Goal: Information Seeking & Learning: Check status

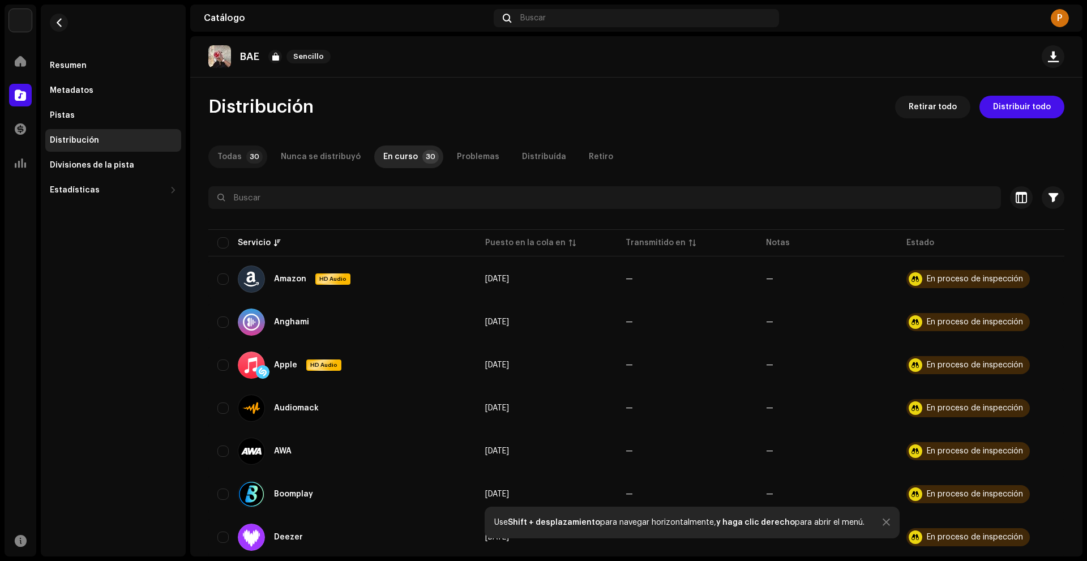
click at [262, 155] on p-tab "Todas 30" at bounding box center [237, 157] width 59 height 23
click at [555, 13] on div "Buscar" at bounding box center [636, 18] width 285 height 18
click at [57, 24] on span "button" at bounding box center [59, 22] width 8 height 9
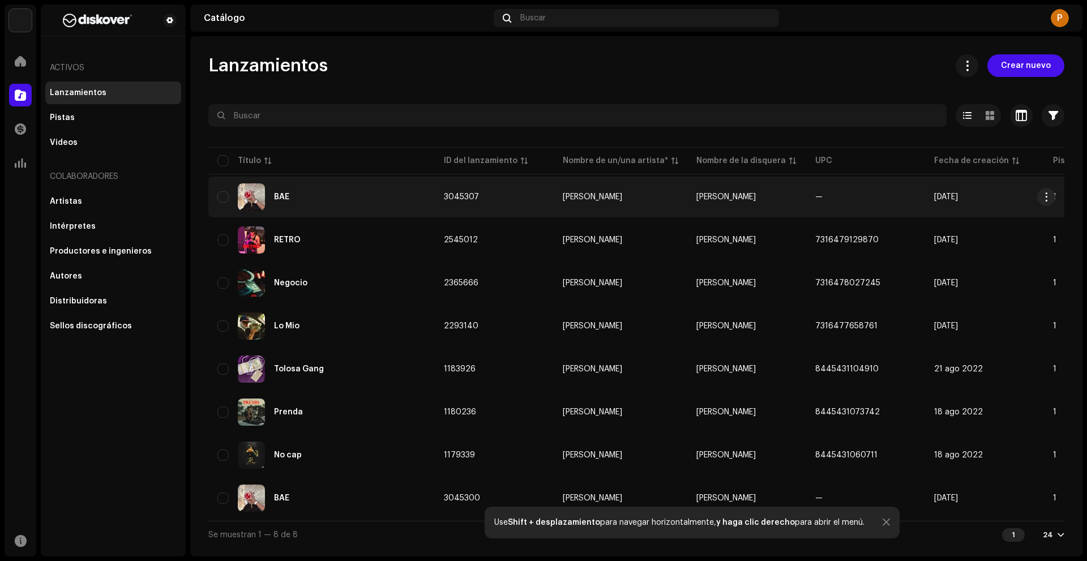
click at [707, 189] on td "[PERSON_NAME]" at bounding box center [747, 197] width 119 height 41
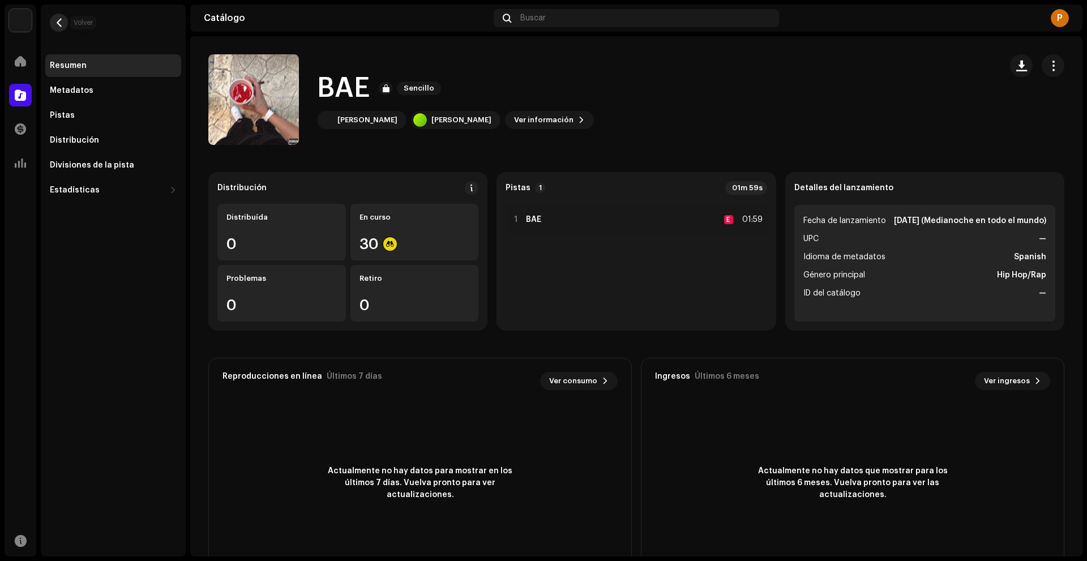
click at [60, 25] on span "button" at bounding box center [59, 22] width 8 height 9
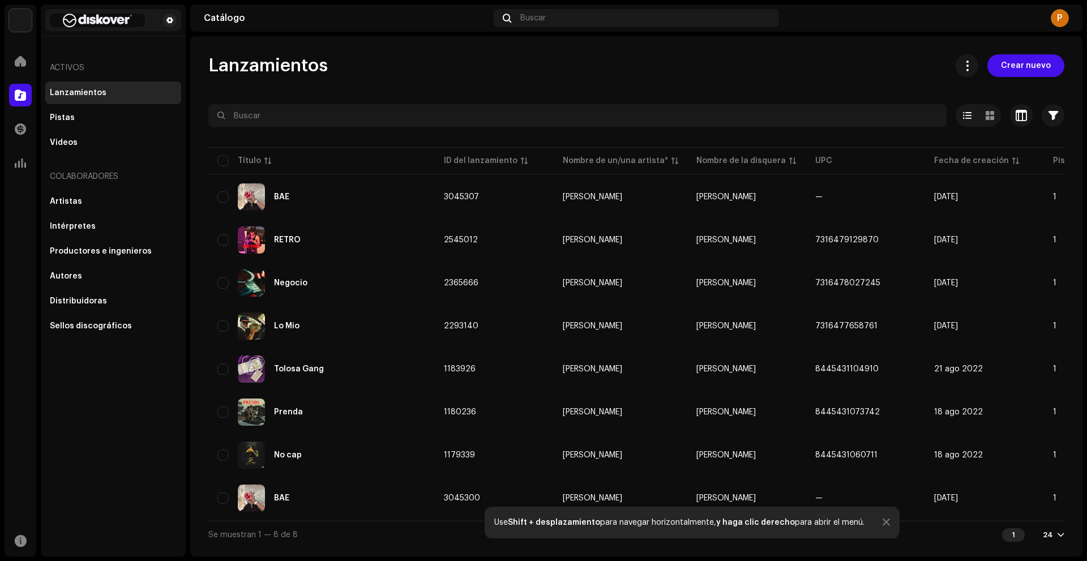
click at [69, 22] on img at bounding box center [97, 21] width 95 height 14
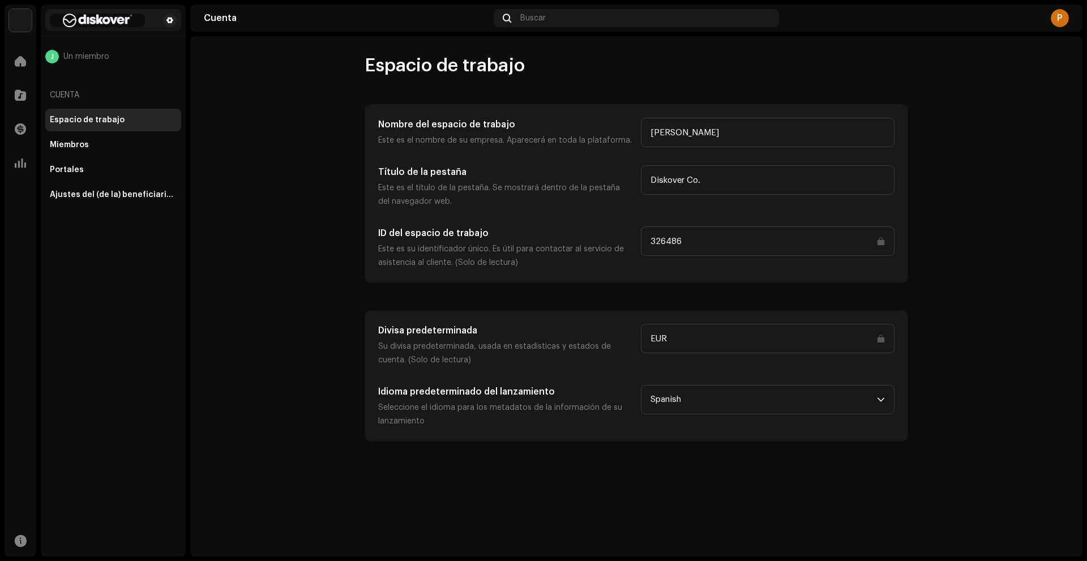
click at [86, 23] on img at bounding box center [97, 21] width 95 height 14
